Goal: Information Seeking & Learning: Stay updated

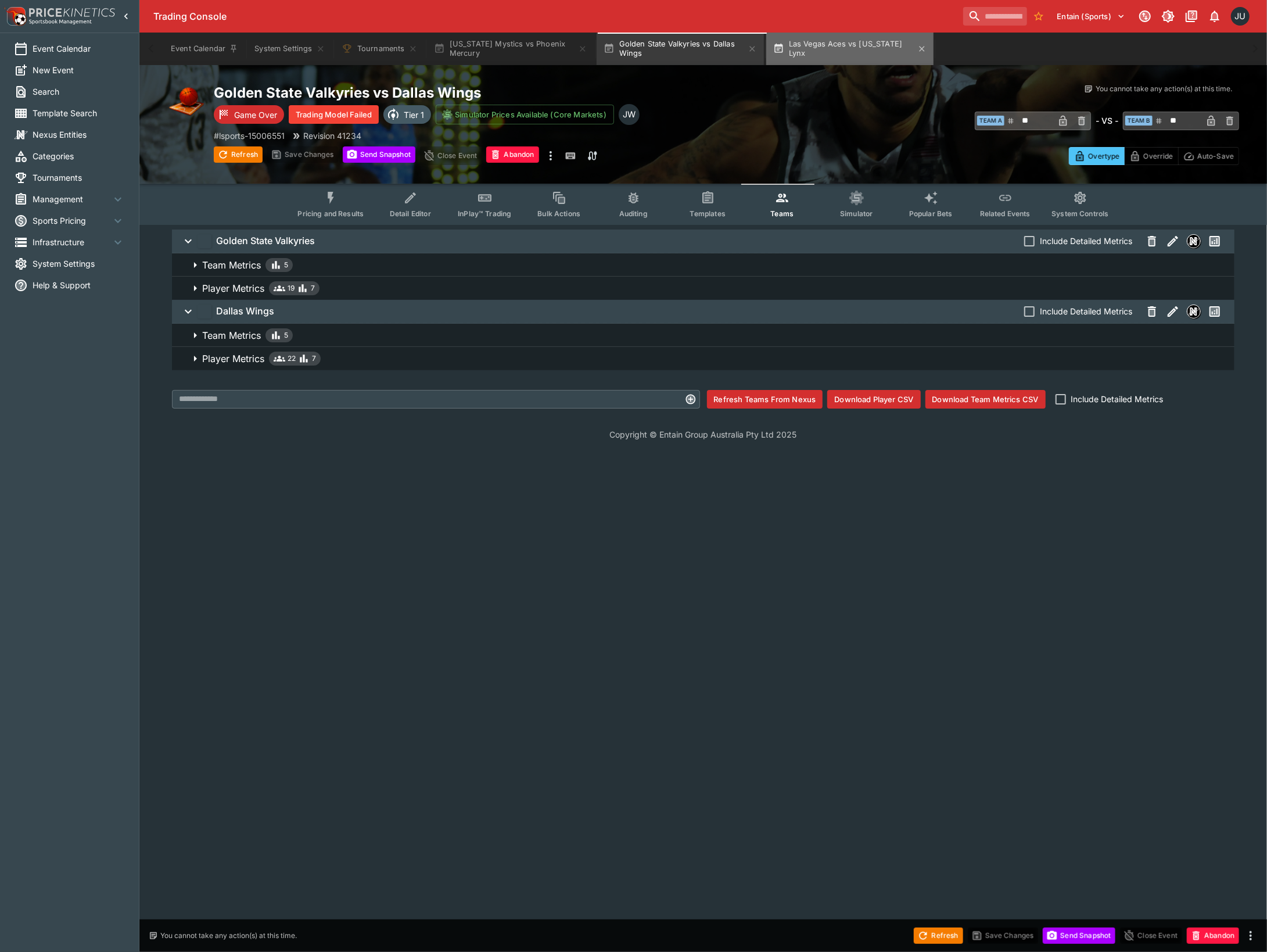
click at [840, 42] on button "Las Vegas Aces vs Minnesota Lynx" at bounding box center [850, 49] width 168 height 33
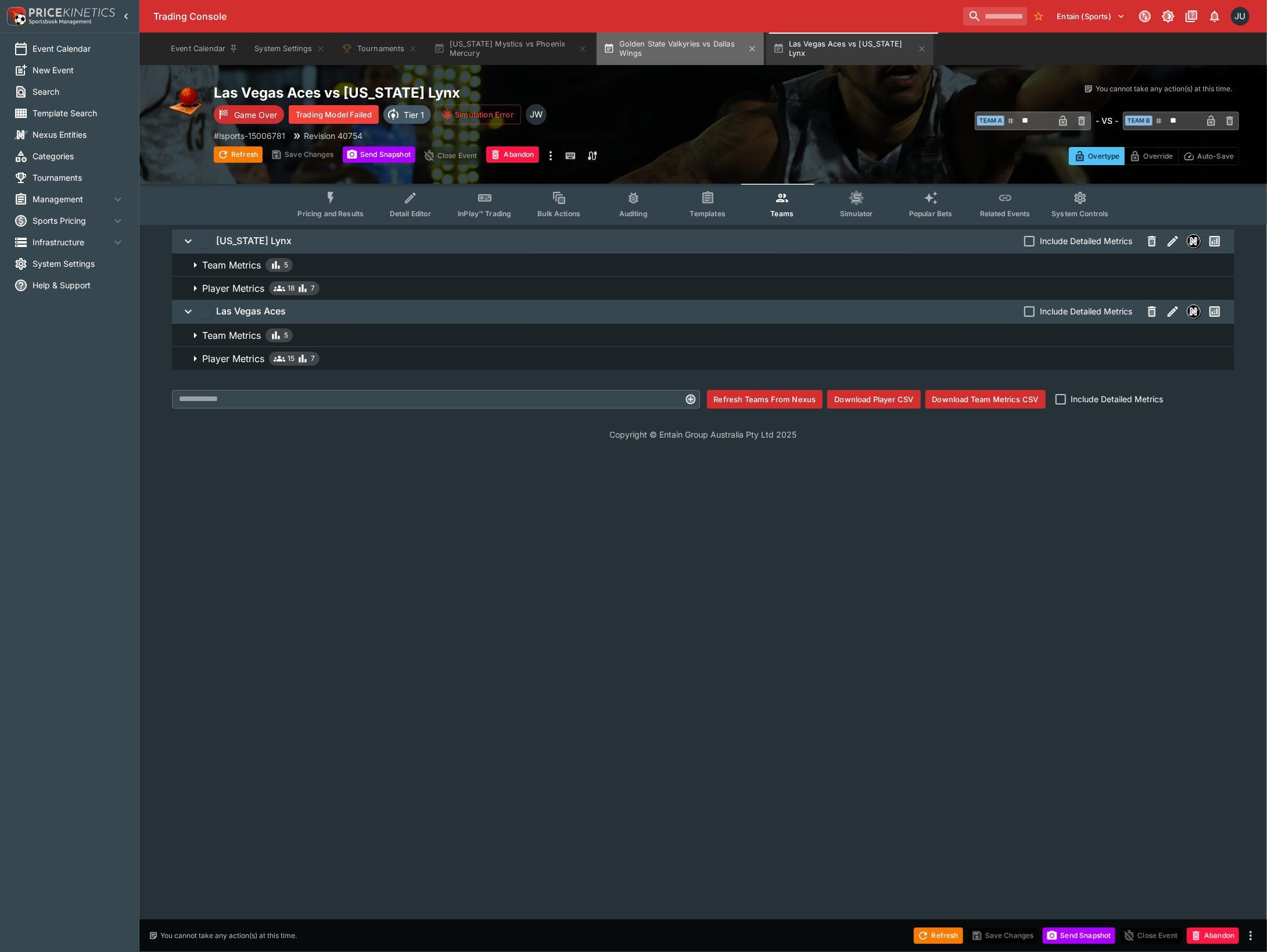
click at [688, 51] on button "Golden State Valkyries vs Dallas Wings" at bounding box center [680, 49] width 168 height 33
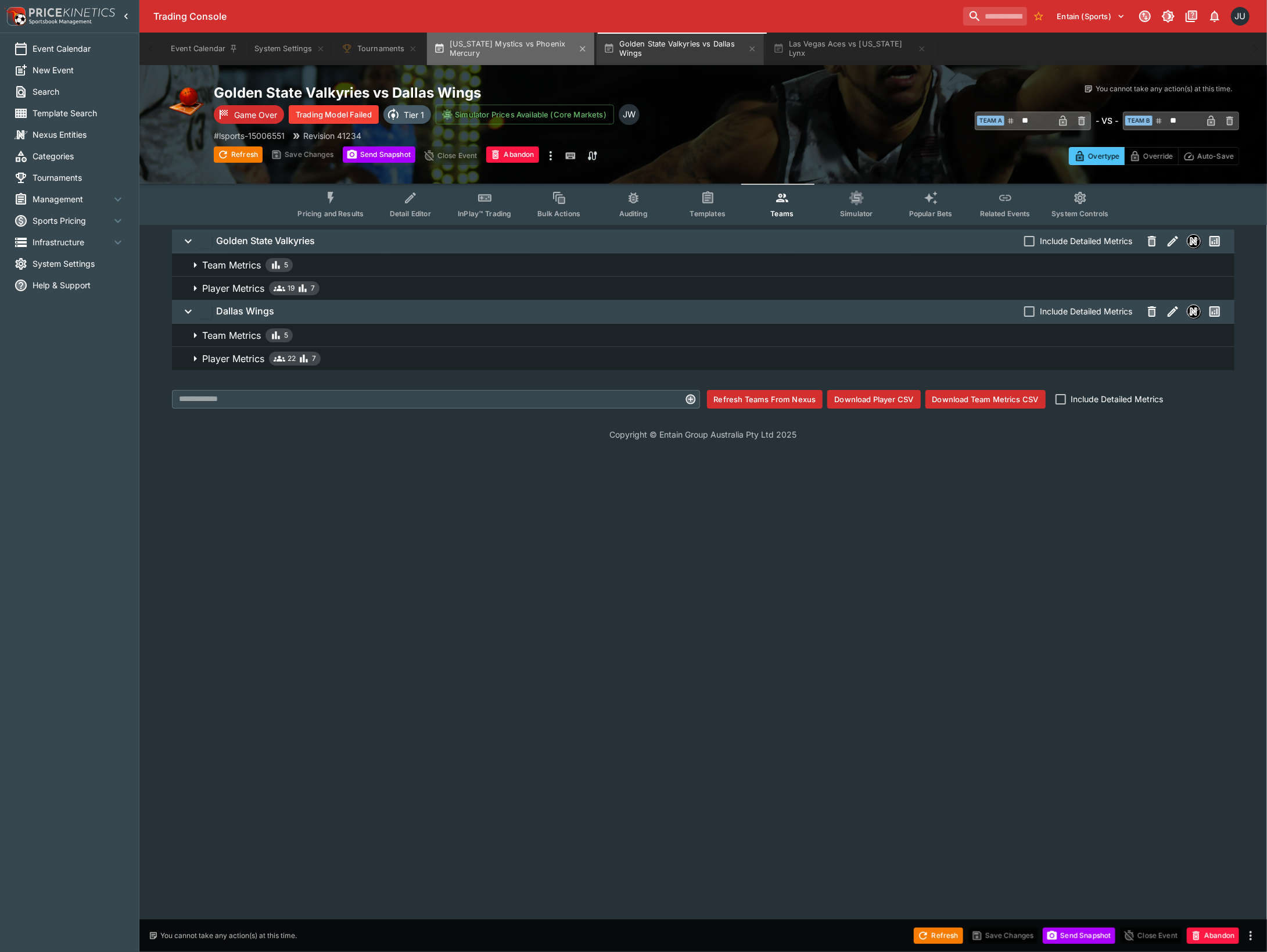
click at [531, 47] on button "Washington Mystics vs Phoenix Mercury" at bounding box center [511, 49] width 168 height 33
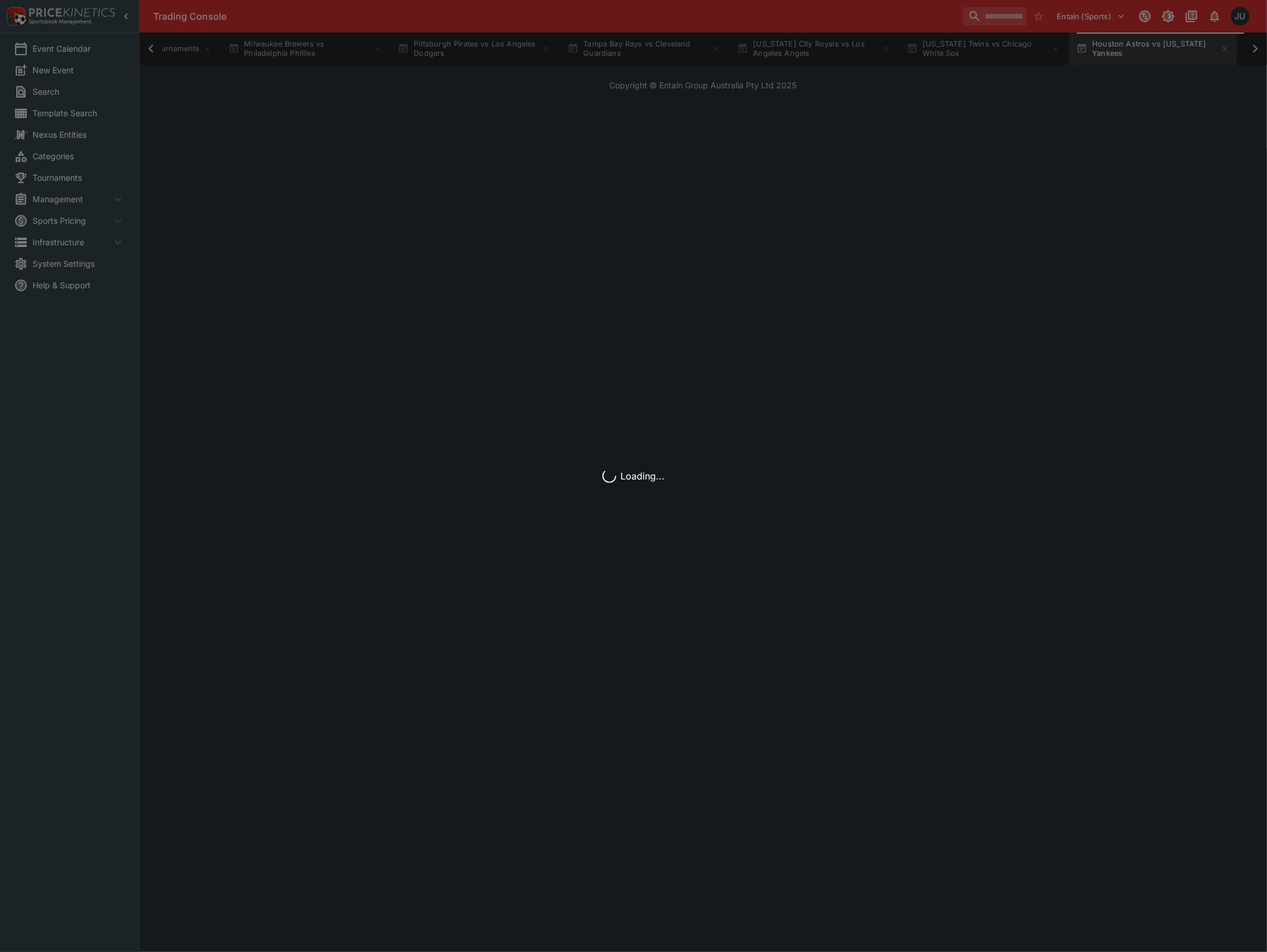
scroll to position [0, 119]
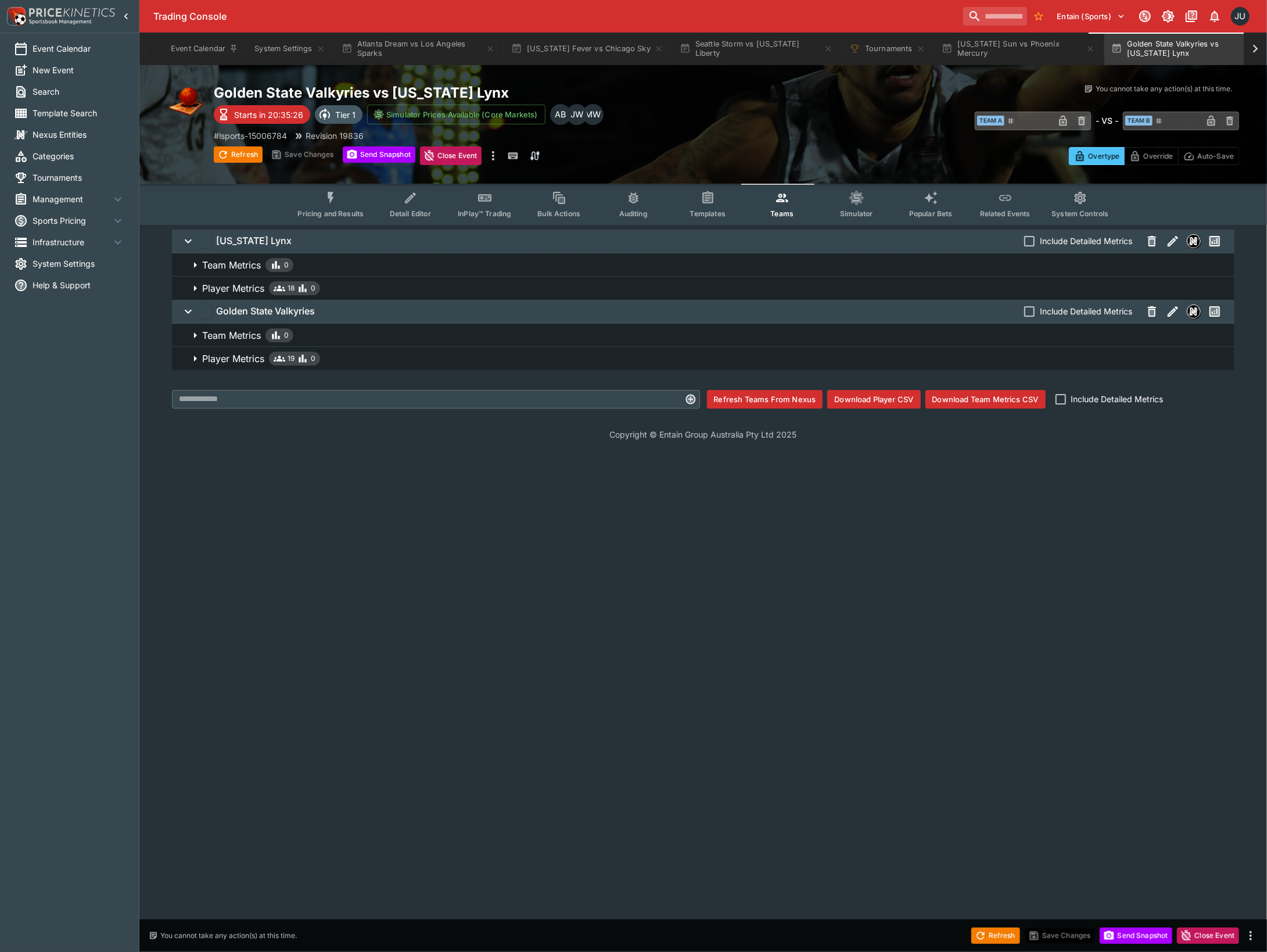
scroll to position [0, 13]
